Goal: Information Seeking & Learning: Find specific fact

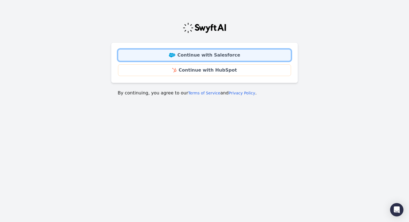
click at [231, 53] on link "Continue with Salesforce" at bounding box center [204, 55] width 173 height 12
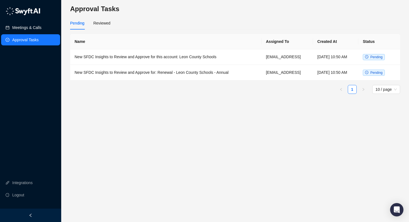
click at [23, 31] on link "Meetings & Calls" at bounding box center [26, 27] width 29 height 11
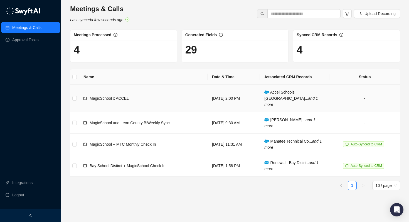
click at [117, 97] on div "MagicSchool x ACCEL" at bounding box center [109, 98] width 39 height 6
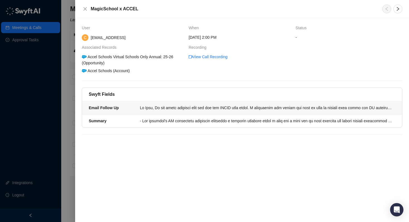
click at [195, 108] on div at bounding box center [266, 108] width 252 height 6
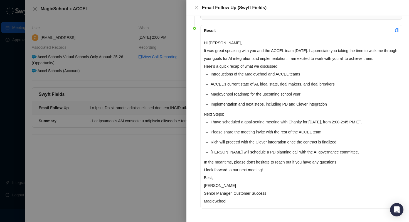
scroll to position [30, 0]
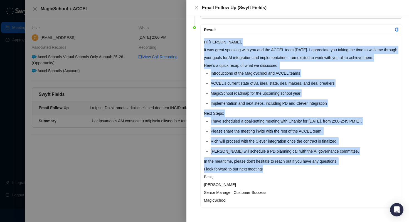
drag, startPoint x: 269, startPoint y: 169, endPoint x: 205, endPoint y: 41, distance: 142.8
click at [205, 41] on div "Hi [PERSON_NAME], It was great speaking with you and the ACCEL team [DATE]. I a…" at bounding box center [302, 121] width 202 height 173
copy div "Hi [PERSON_NAME], It was great speaking with you and the ACCEL team [DATE]. I a…"
